Goal: Obtain resource: Obtain resource

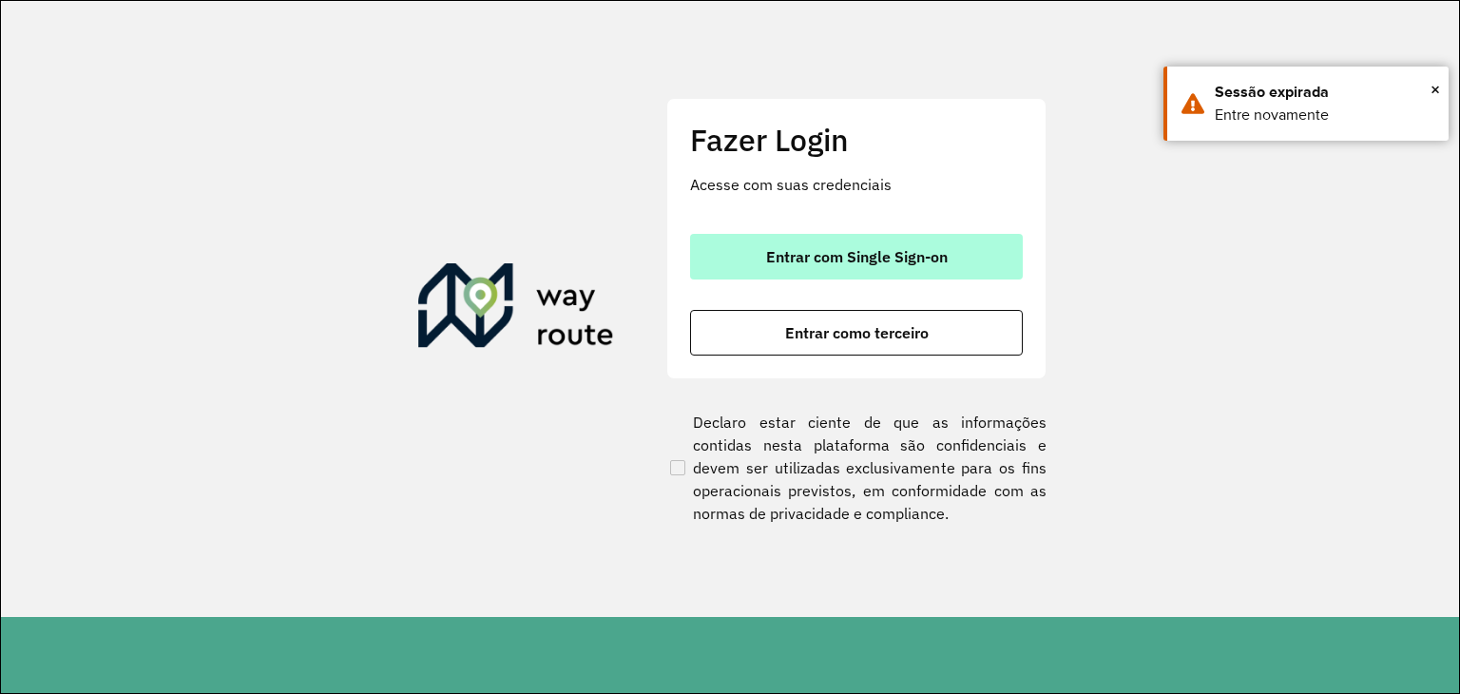
click at [945, 261] on span "Entrar com Single Sign-on" at bounding box center [856, 256] width 181 height 15
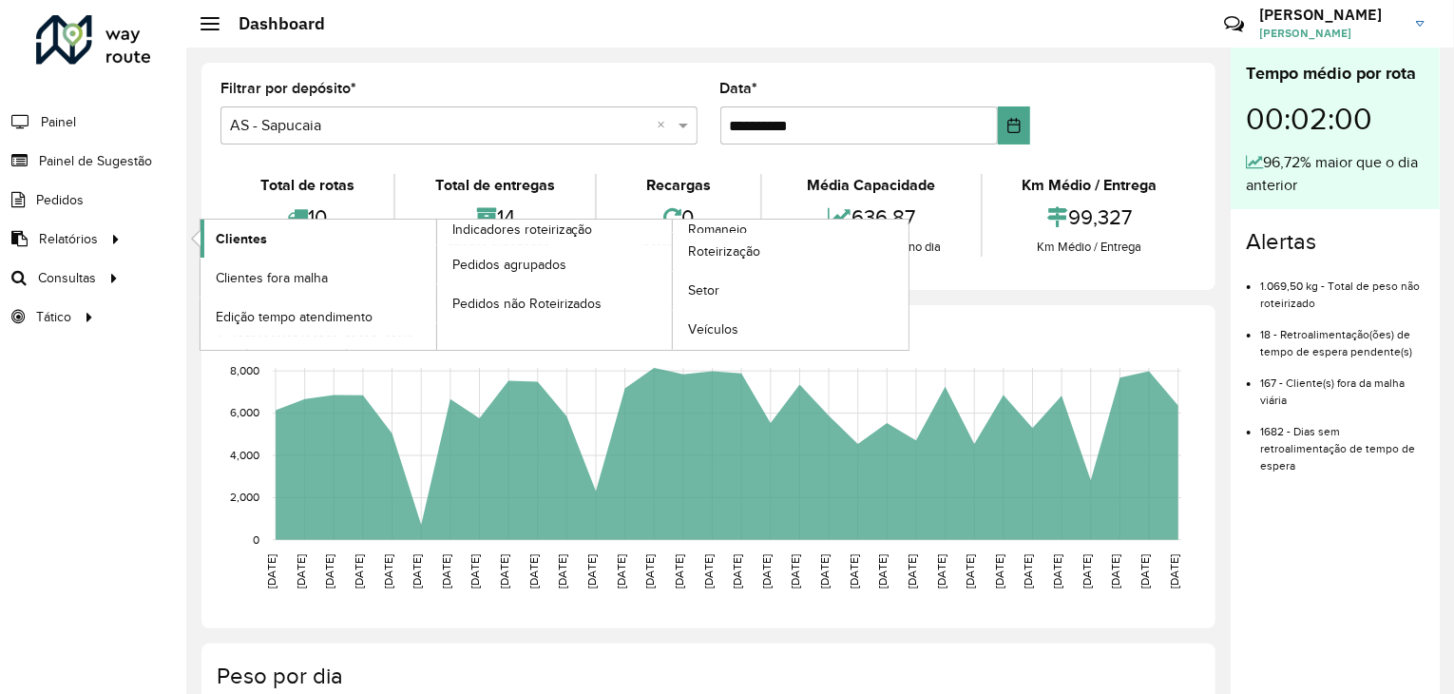
click at [203, 243] on link "Clientes" at bounding box center [318, 239] width 236 height 38
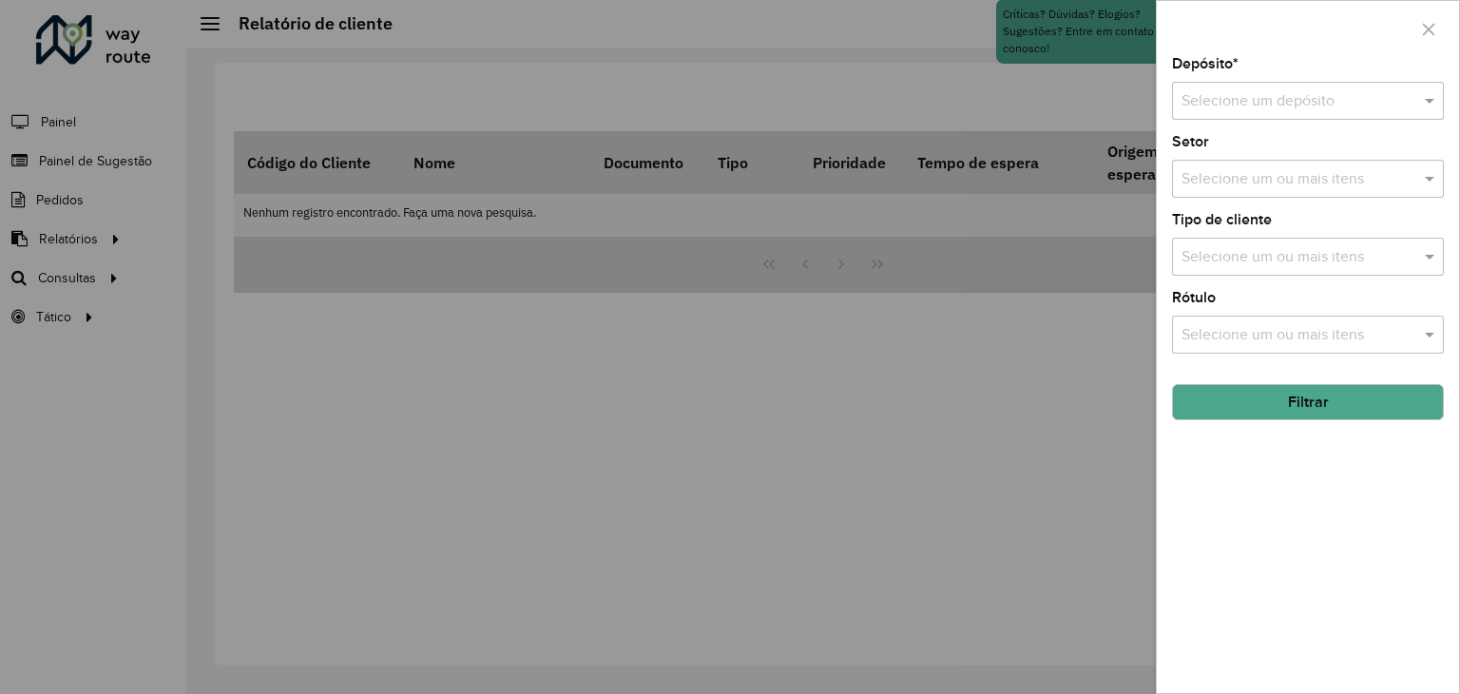
click at [1239, 92] on input "text" at bounding box center [1288, 101] width 215 height 23
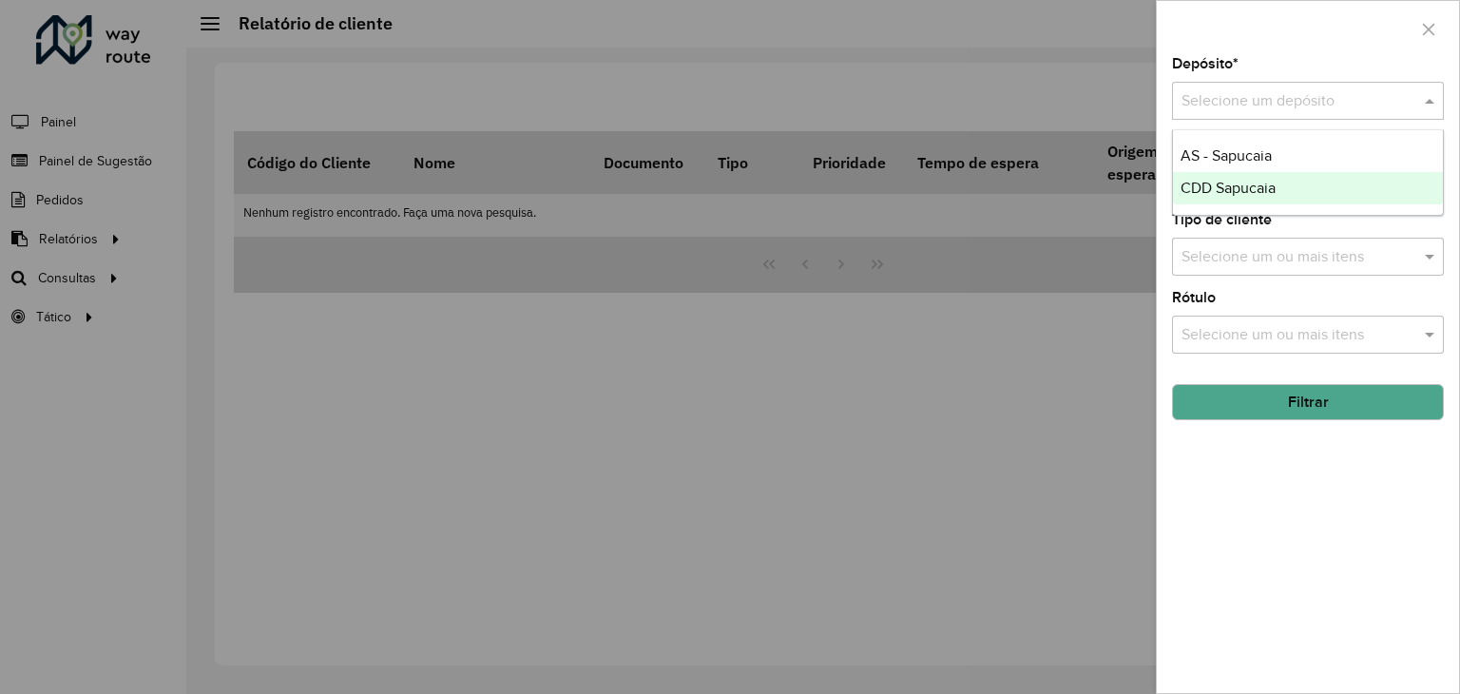
click at [1237, 183] on span "CDD Sapucaia" at bounding box center [1227, 188] width 95 height 16
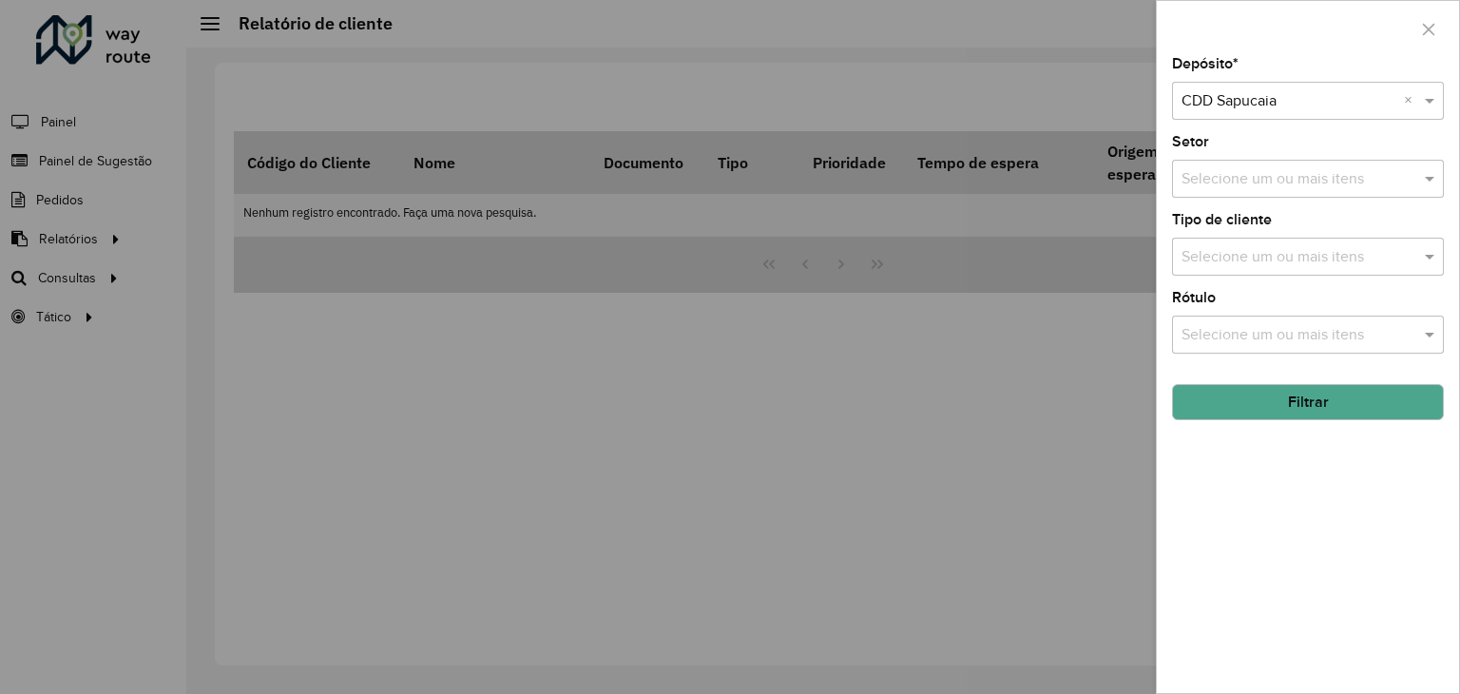
click at [1239, 334] on input "text" at bounding box center [1297, 335] width 243 height 23
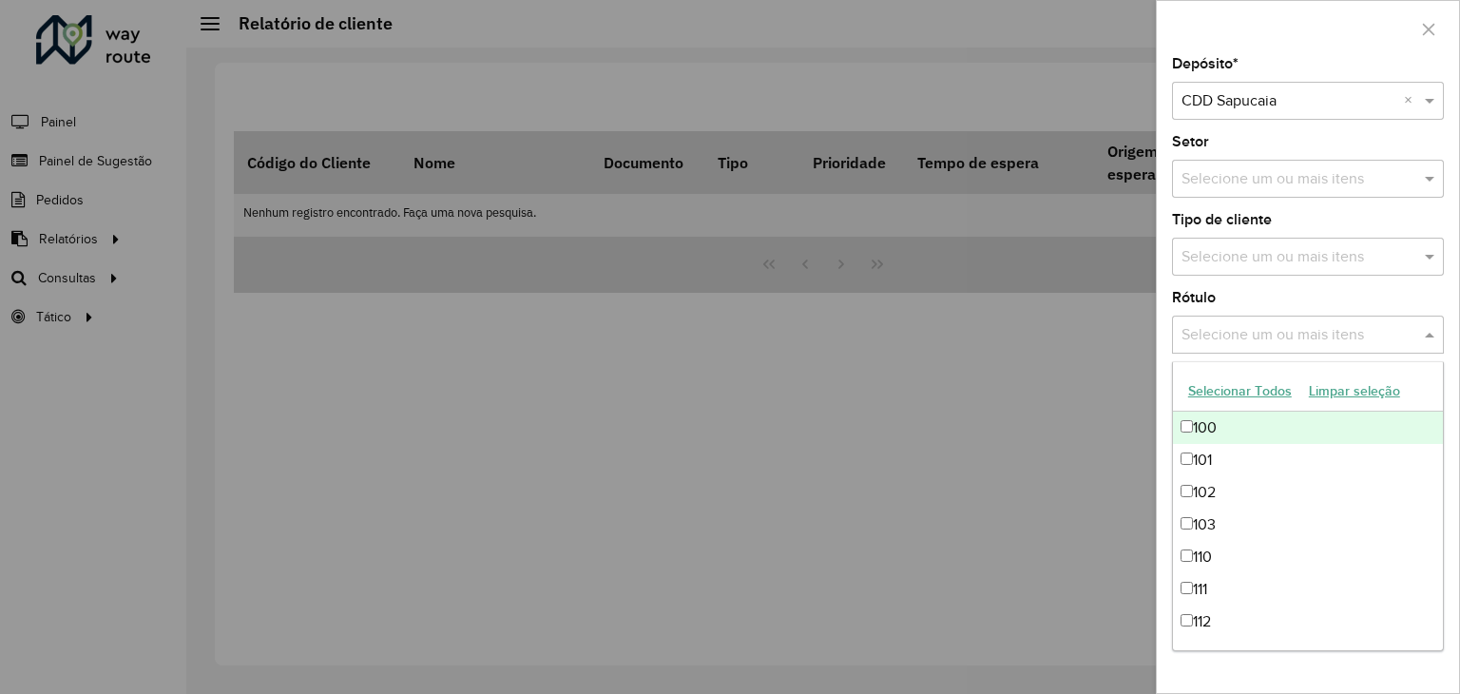
click at [1268, 260] on input "text" at bounding box center [1297, 257] width 243 height 23
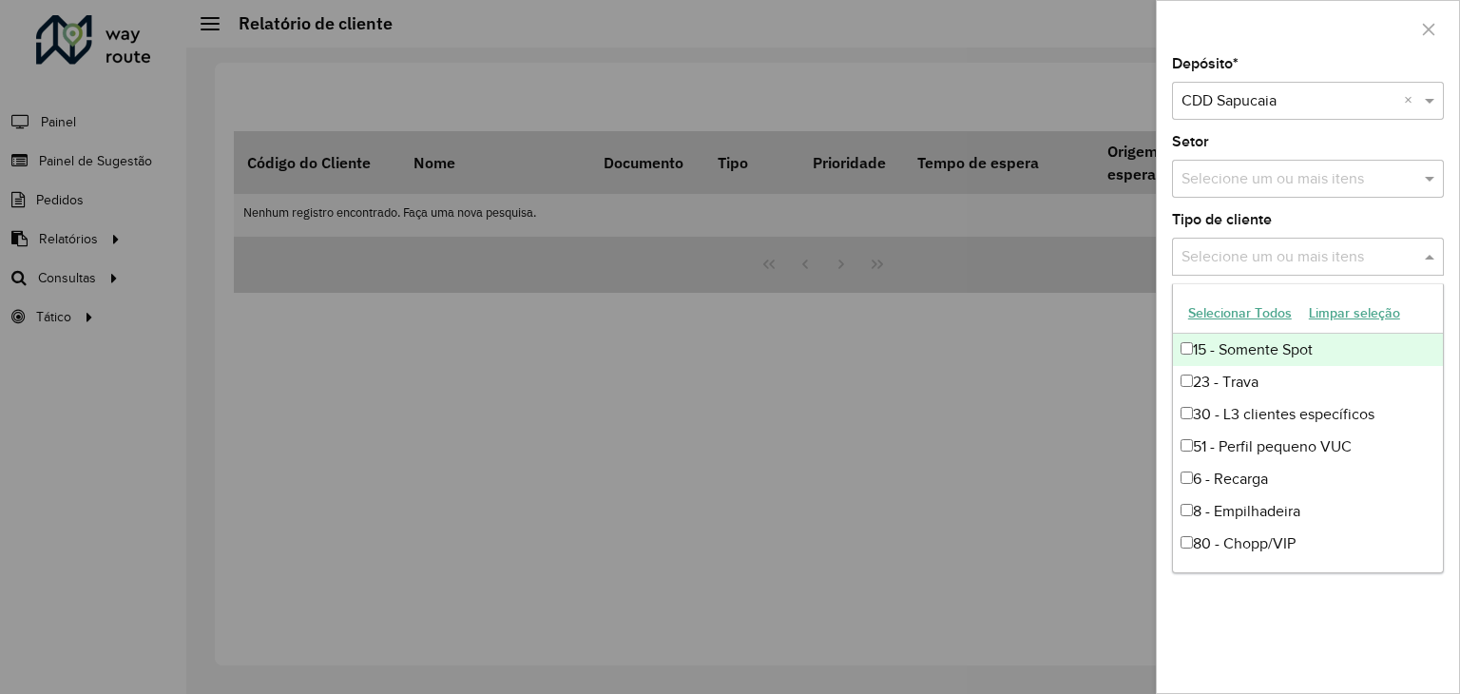
click at [1253, 315] on button "Selecionar Todos" at bounding box center [1239, 312] width 121 height 29
click at [1284, 218] on div "Tipo de cliente Selecione um ou mais itens 9 itens selecionados ×" at bounding box center [1308, 244] width 272 height 63
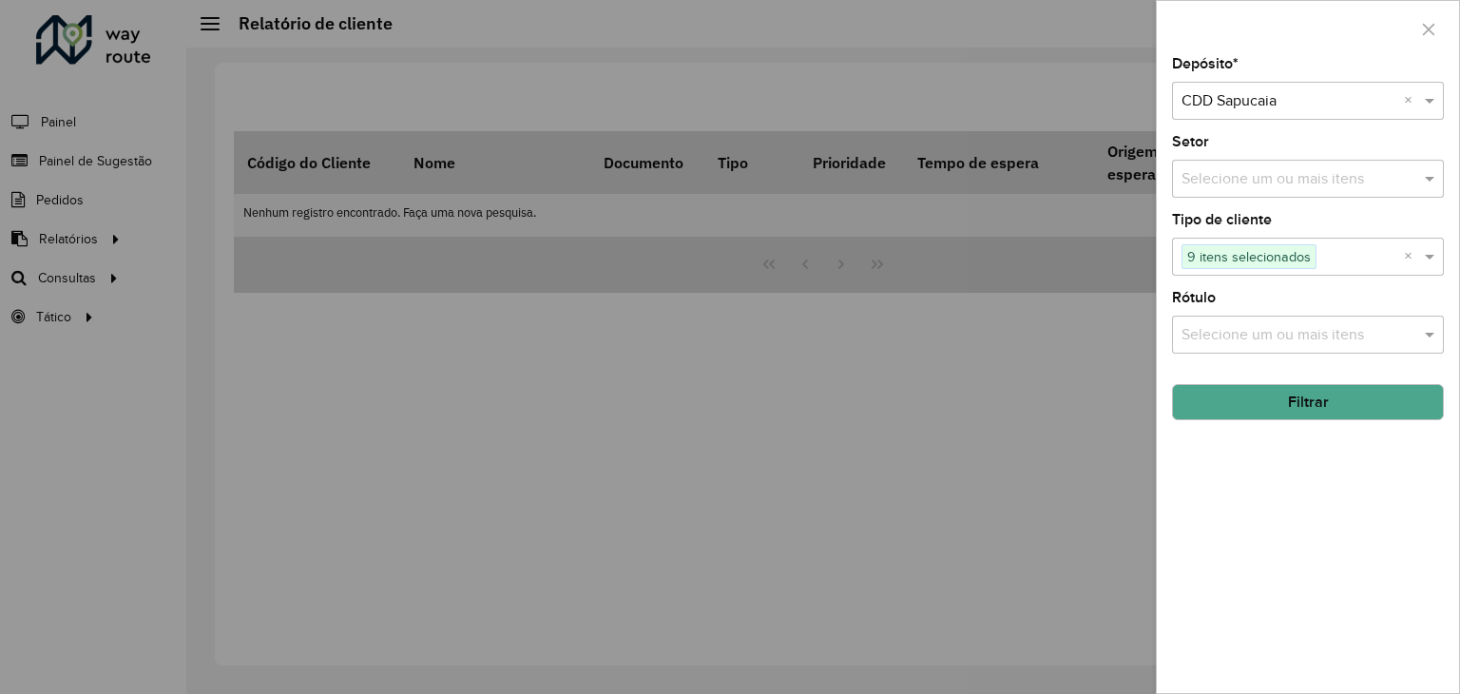
click at [1279, 396] on button "Filtrar" at bounding box center [1308, 402] width 272 height 36
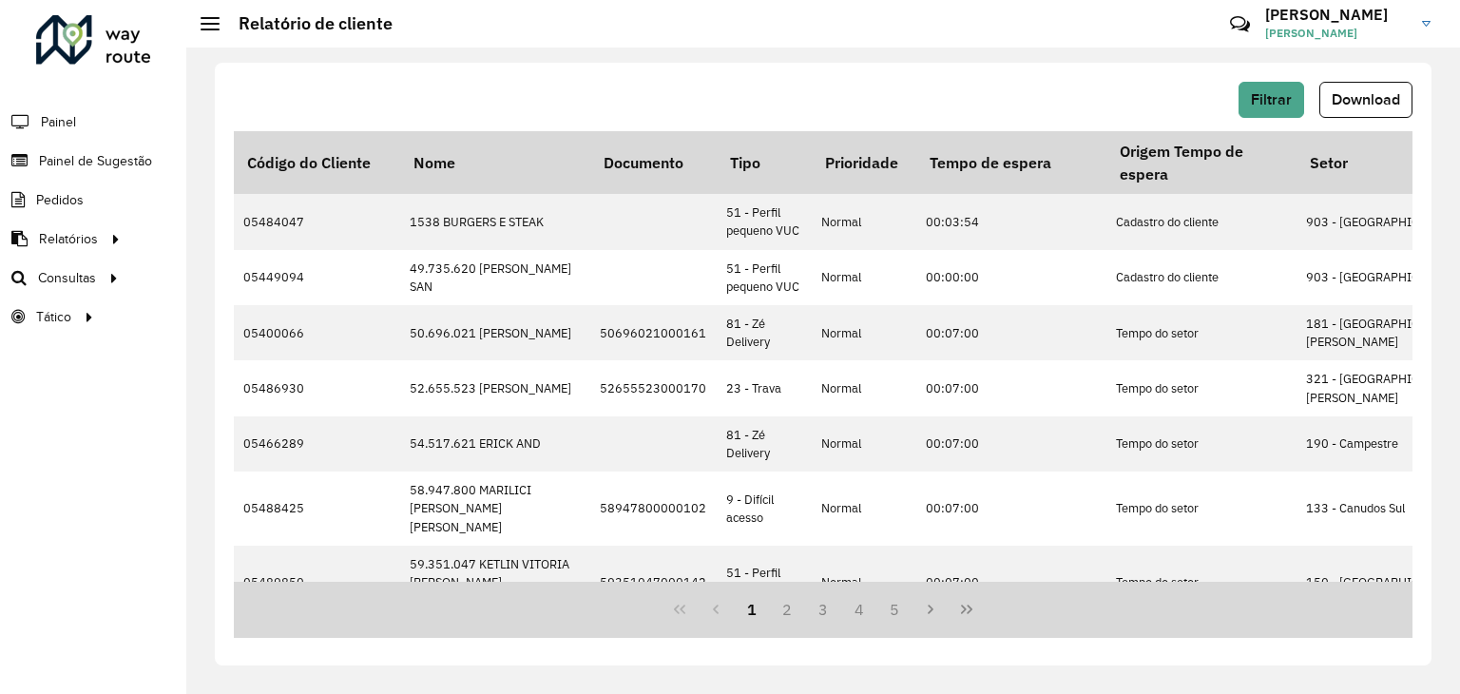
click at [1396, 121] on div "Filtrar Download" at bounding box center [823, 106] width 1178 height 49
click at [1392, 104] on span "Download" at bounding box center [1365, 99] width 68 height 16
